Goal: Task Accomplishment & Management: Manage account settings

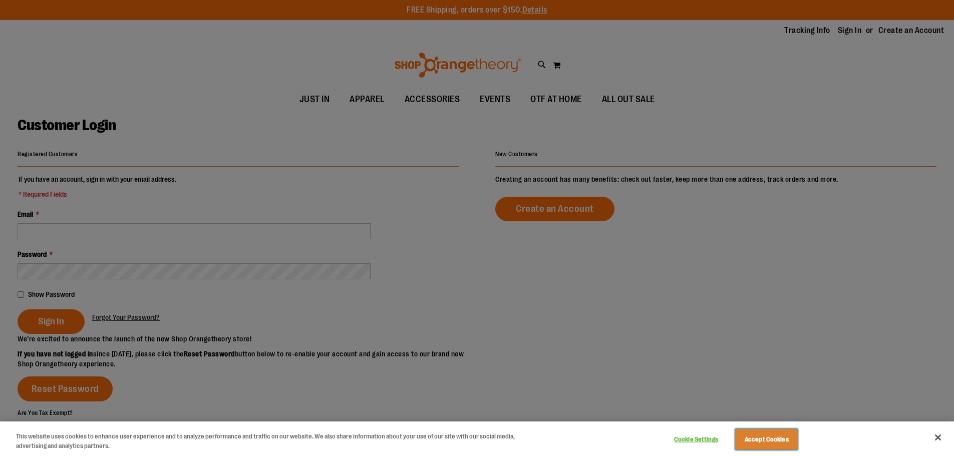
click at [756, 437] on button "Accept Cookies" at bounding box center [767, 439] width 63 height 21
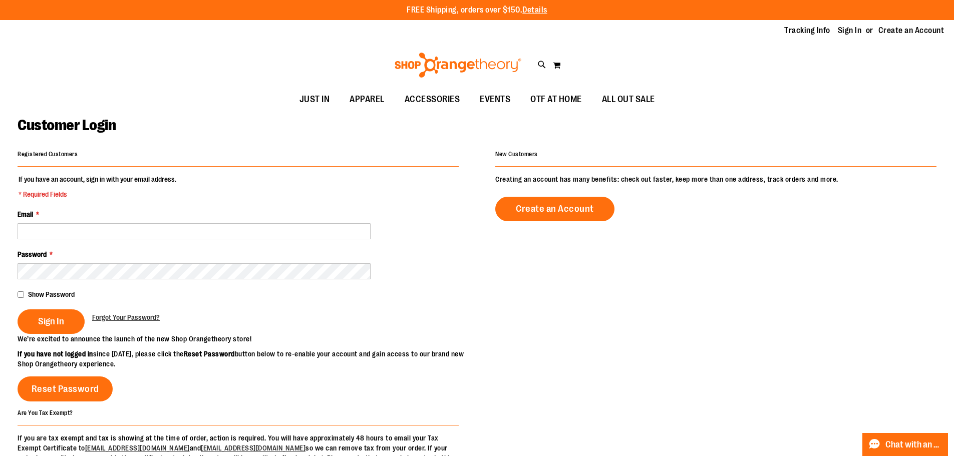
click at [44, 241] on fieldset "If you have an account, sign in with your email address. * Required Fields Emai…" at bounding box center [238, 254] width 441 height 160
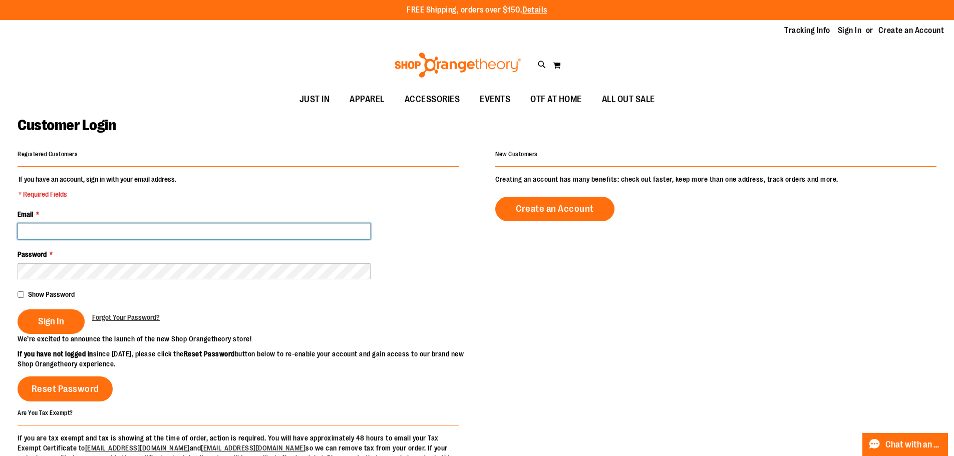
click at [46, 231] on input "Email *" at bounding box center [194, 231] width 353 height 16
type input "**********"
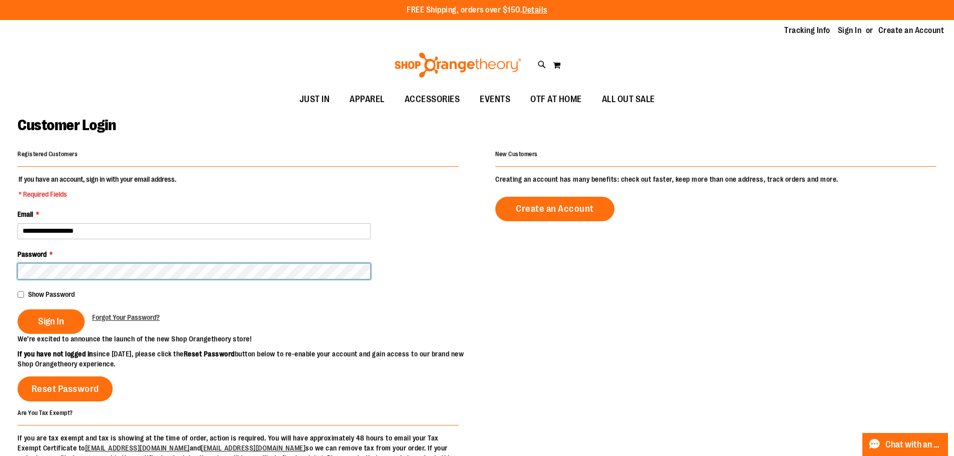
click at [18, 310] on button "Sign In" at bounding box center [51, 322] width 67 height 25
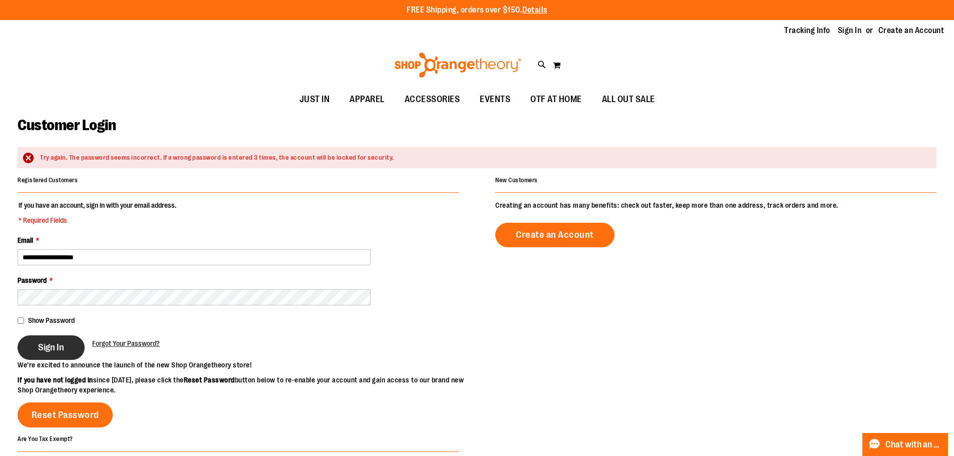
click at [38, 345] on button "Sign In" at bounding box center [51, 348] width 67 height 25
